Goal: Task Accomplishment & Management: Manage account settings

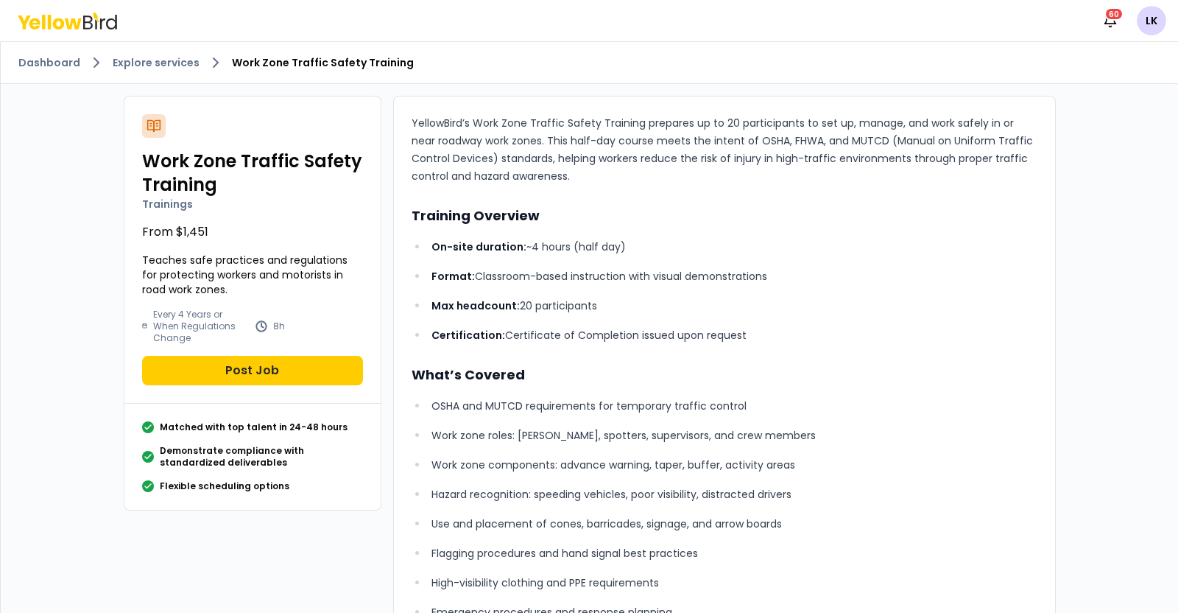
scroll to position [183, 0]
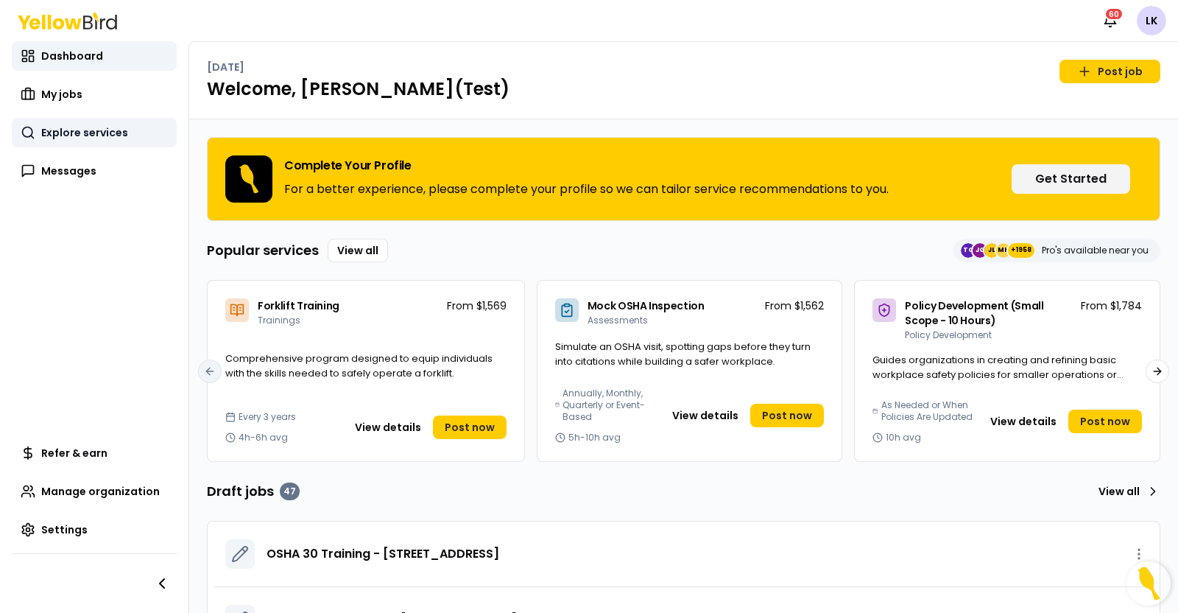
click at [86, 135] on span "Explore services" at bounding box center [84, 132] width 87 height 15
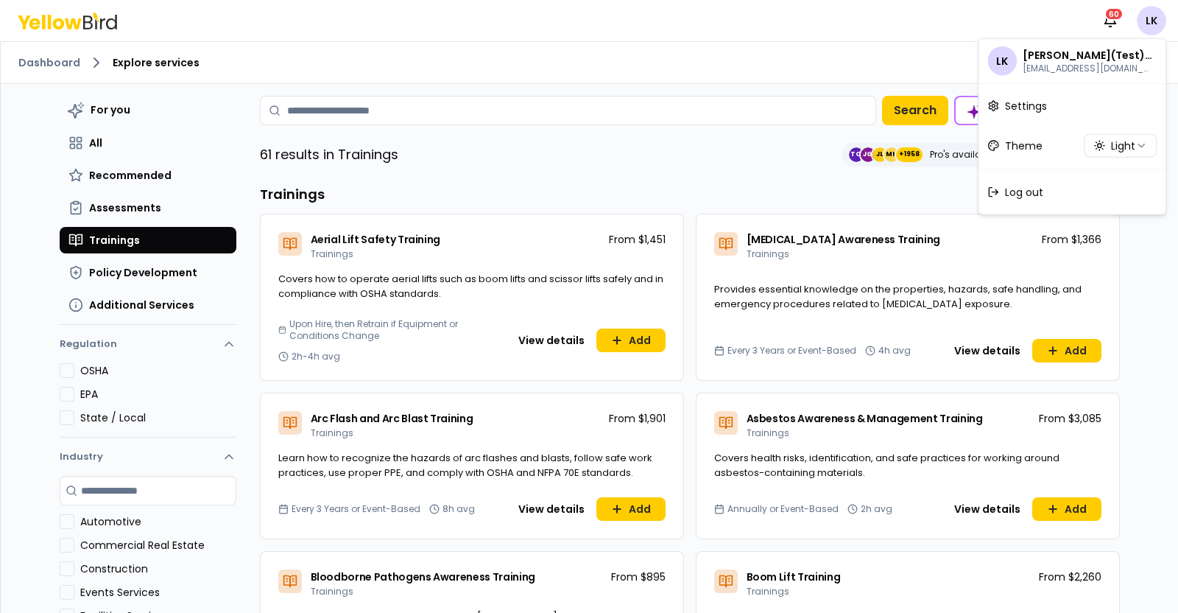
click at [1150, 27] on html "Notifications 60 LK Dashboard Explore services For you All Recommended Assessme…" at bounding box center [589, 306] width 1178 height 613
click at [1039, 191] on span "Log out" at bounding box center [1024, 192] width 38 height 15
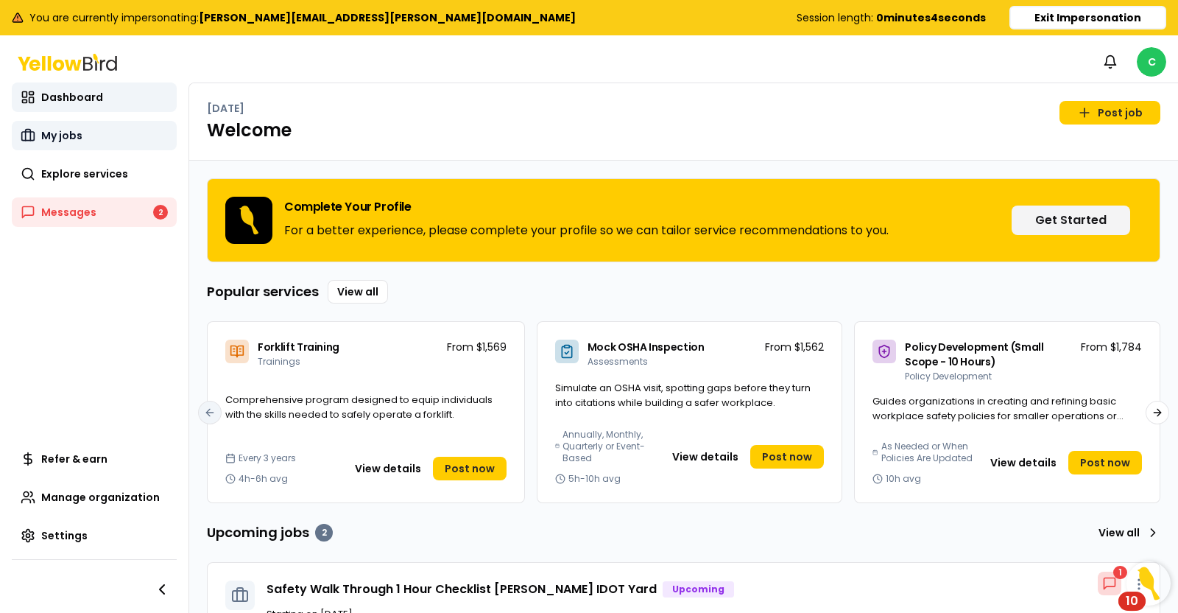
click at [90, 139] on link "My jobs" at bounding box center [94, 135] width 165 height 29
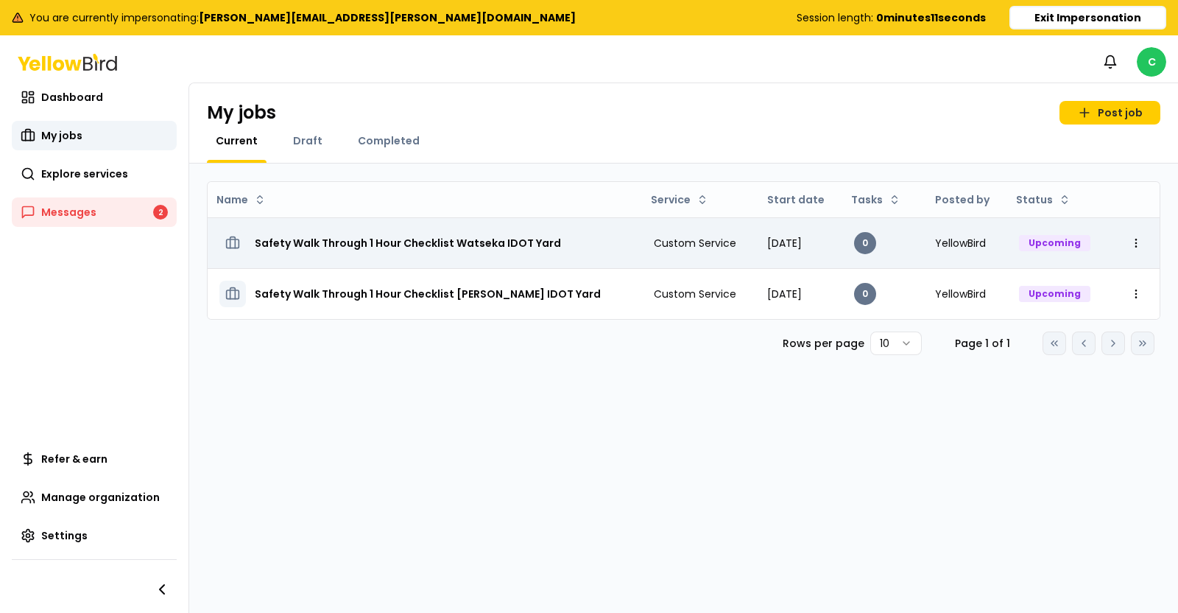
click at [401, 244] on h3 "Safety Walk Through 1 Hour Checklist Watseka IDOT Yard" at bounding box center [408, 243] width 306 height 27
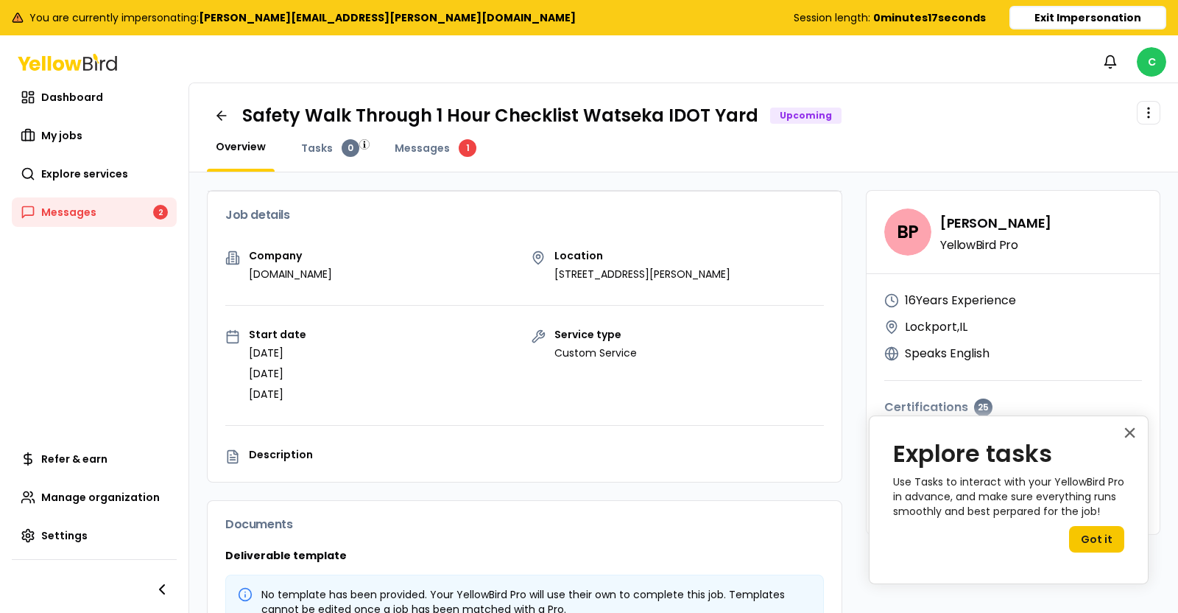
click at [412, 160] on div "Messages 1" at bounding box center [435, 155] width 99 height 32
click at [421, 141] on span "Messages" at bounding box center [422, 148] width 55 height 15
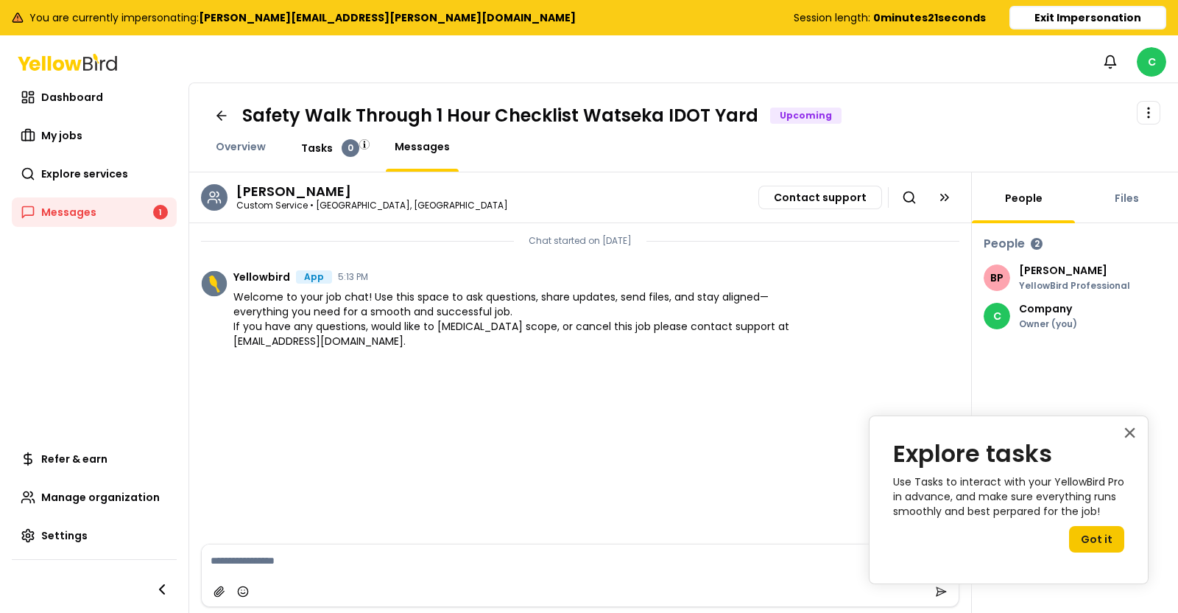
click at [320, 146] on span "Tasks" at bounding box center [317, 148] width 32 height 15
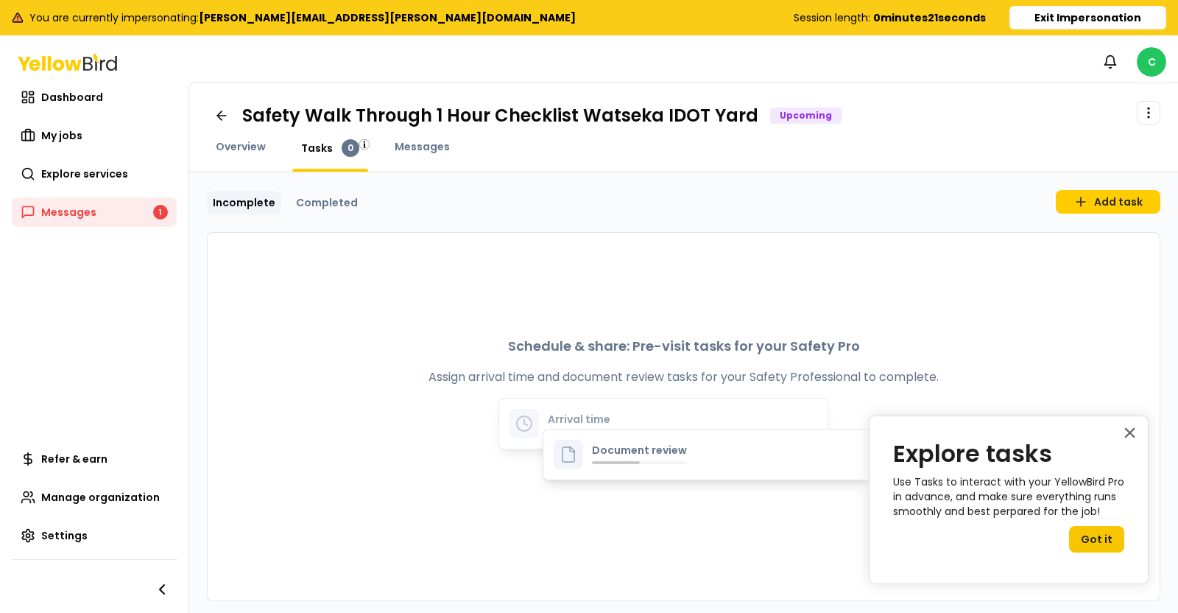
click at [222, 155] on div "Overview" at bounding box center [241, 155] width 68 height 32
click at [228, 152] on span "Overview" at bounding box center [241, 146] width 50 height 15
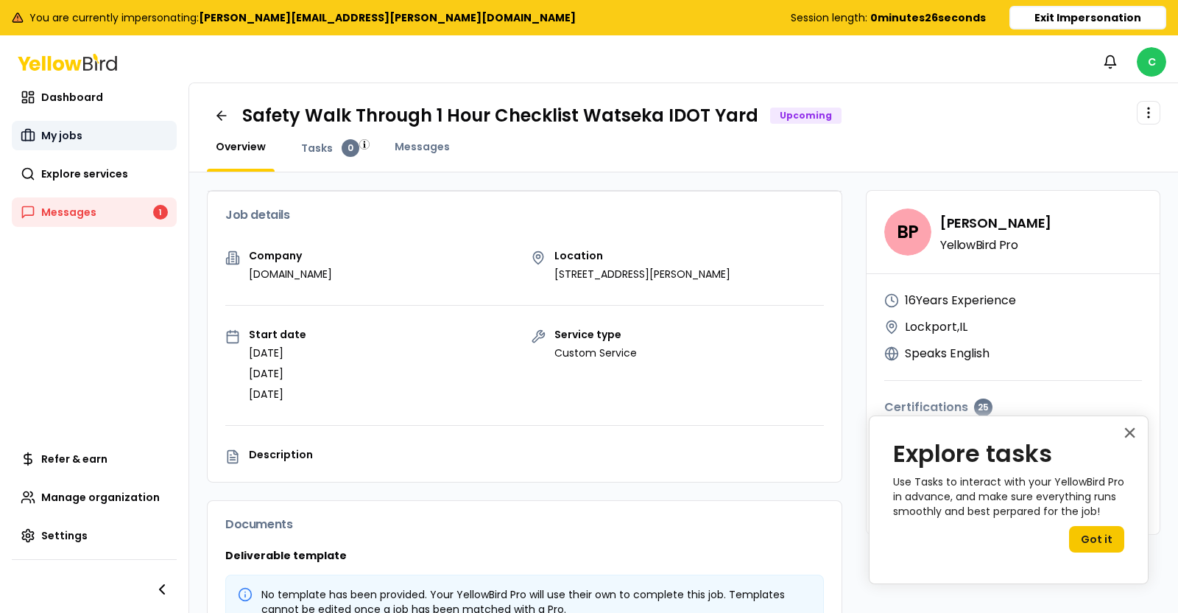
click at [107, 136] on link "My jobs" at bounding box center [94, 135] width 165 height 29
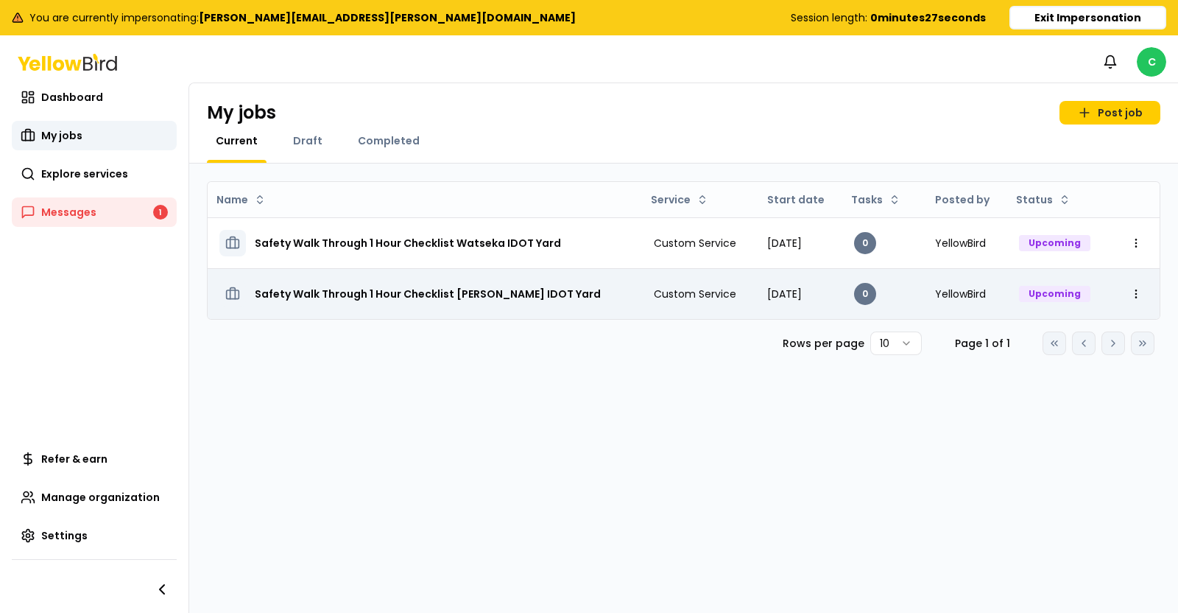
click at [391, 285] on h3 "Safety Walk Through 1 Hour Checklist Gardner IDOT Yard" at bounding box center [428, 294] width 346 height 27
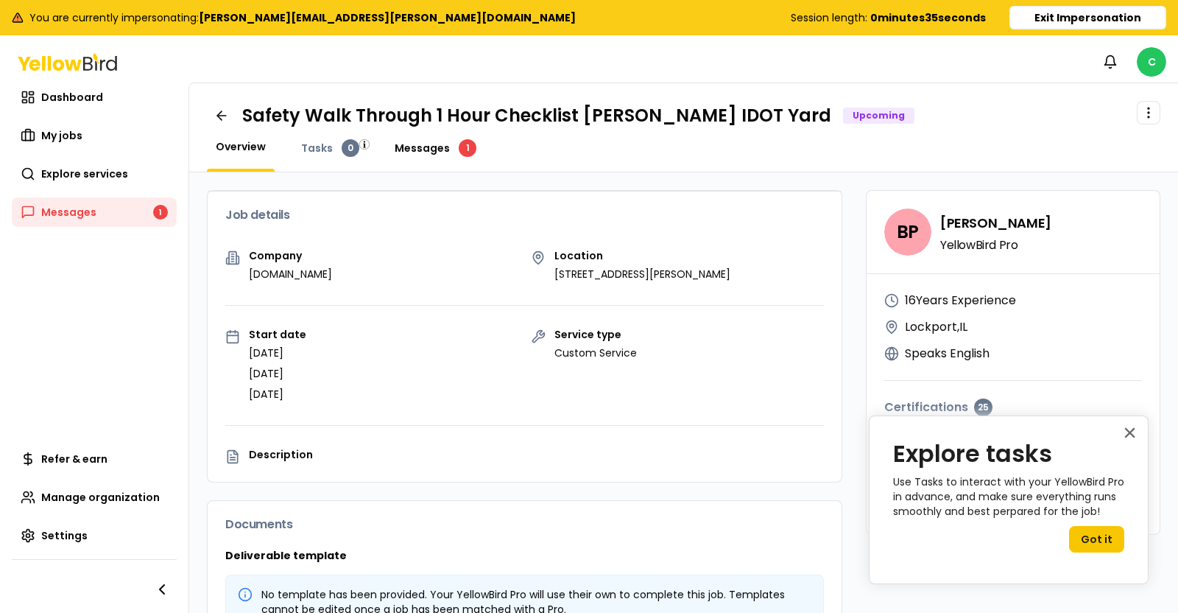
click at [422, 154] on span "Messages" at bounding box center [422, 148] width 55 height 15
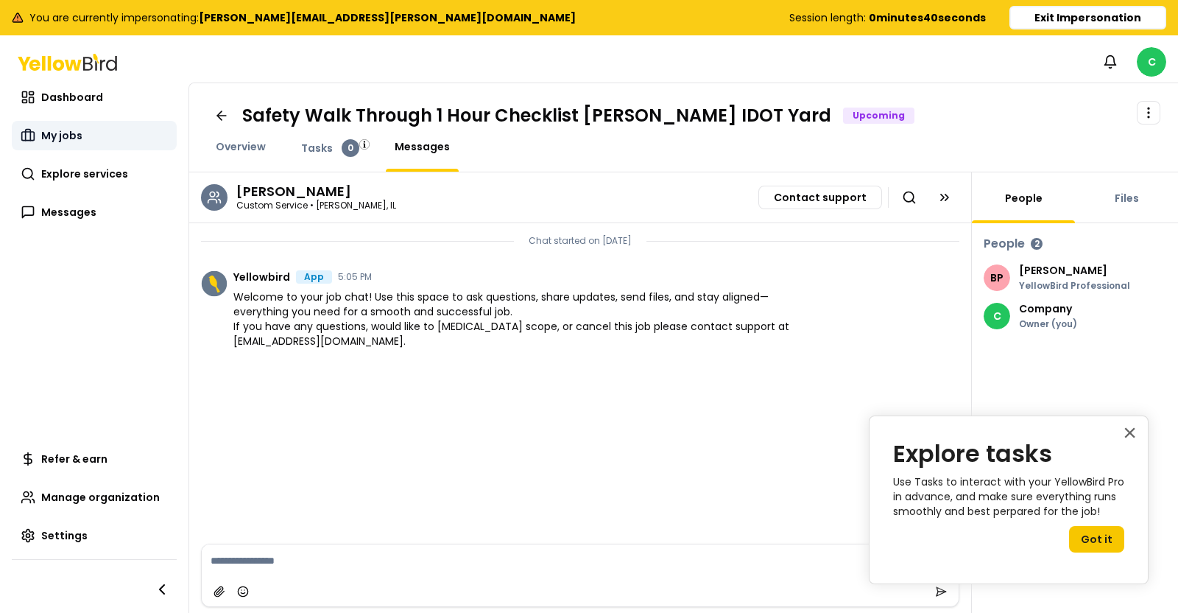
click at [88, 144] on link "My jobs" at bounding box center [94, 135] width 165 height 29
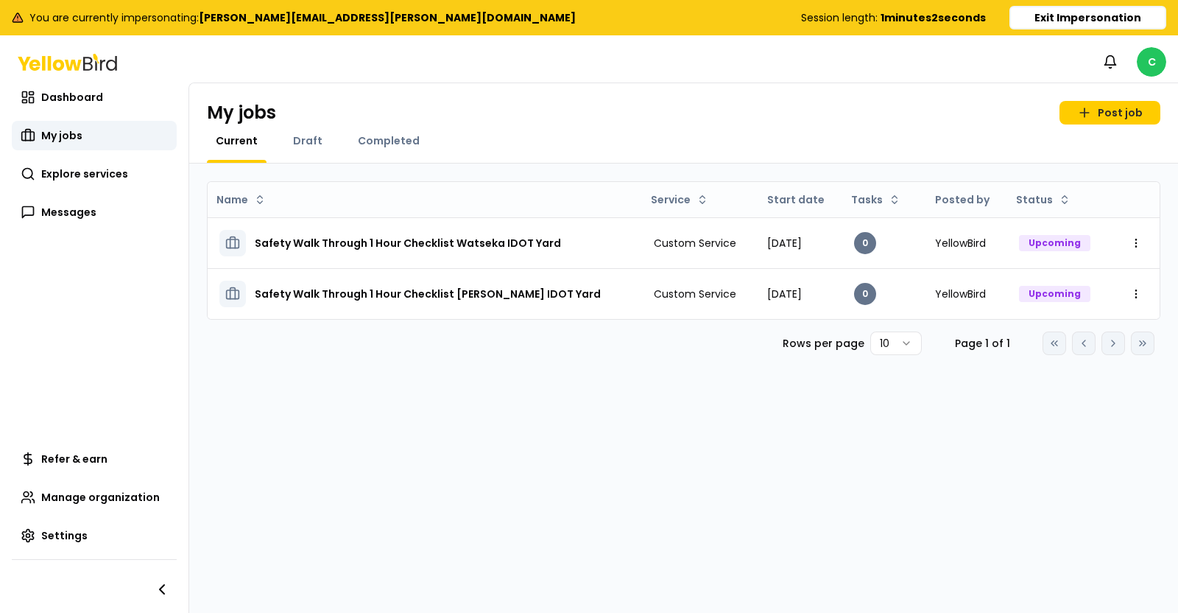
click at [765, 453] on div "Name Service Start date Tasks Posted by Status Safety Walk Through 1 Hour Check…" at bounding box center [683, 390] width 989 height 455
click at [1065, 18] on button "Exit Impersonation" at bounding box center [1088, 18] width 157 height 24
